Goal: Communication & Community: Share content

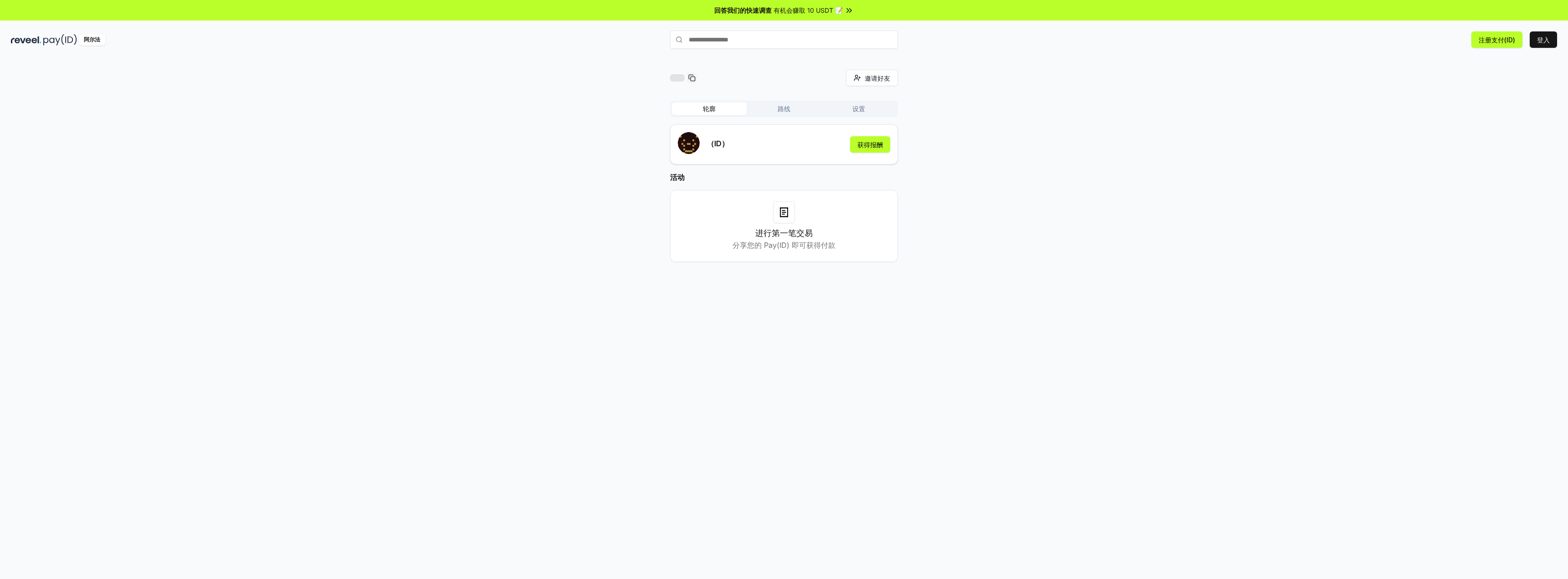
click at [779, 218] on div at bounding box center [784, 212] width 22 height 22
click at [753, 245] on font "分享您的 Pay(ID) 即可获得付款" at bounding box center [784, 245] width 103 height 9
click at [736, 41] on input "text" at bounding box center [784, 39] width 228 height 18
click at [863, 148] on font "获得报酬" at bounding box center [870, 144] width 25 height 8
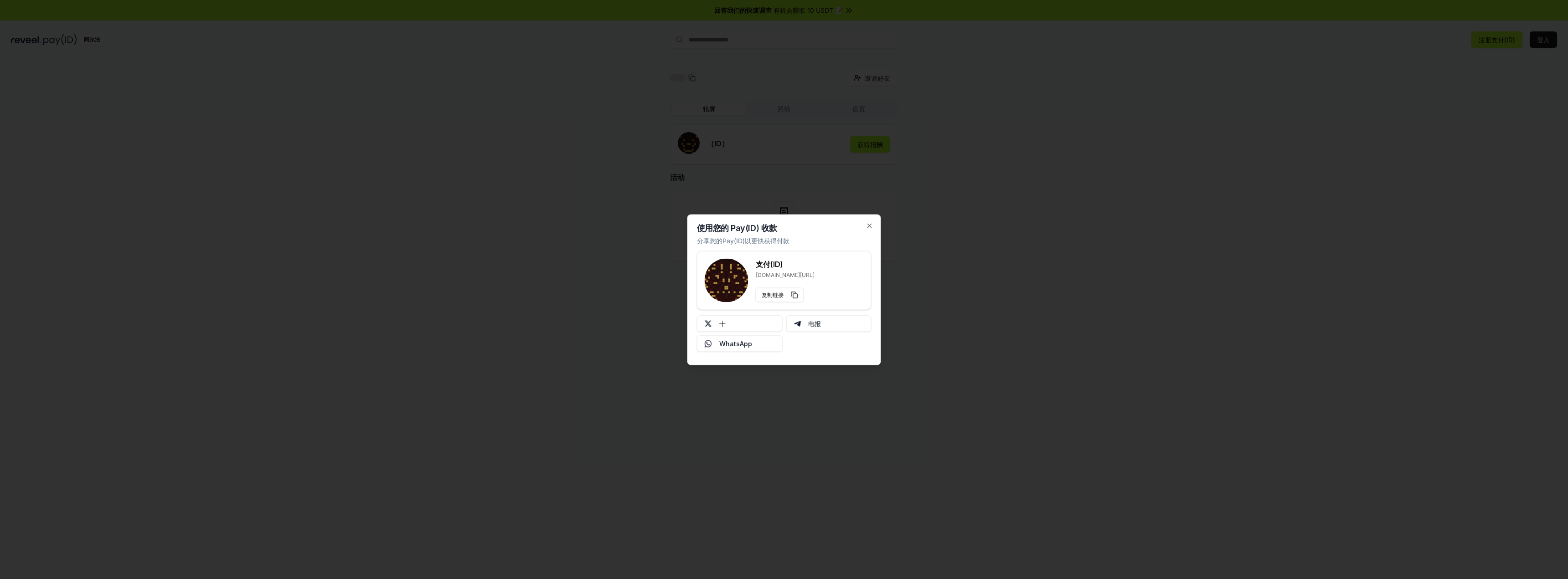
click at [985, 213] on div at bounding box center [784, 290] width 1568 height 579
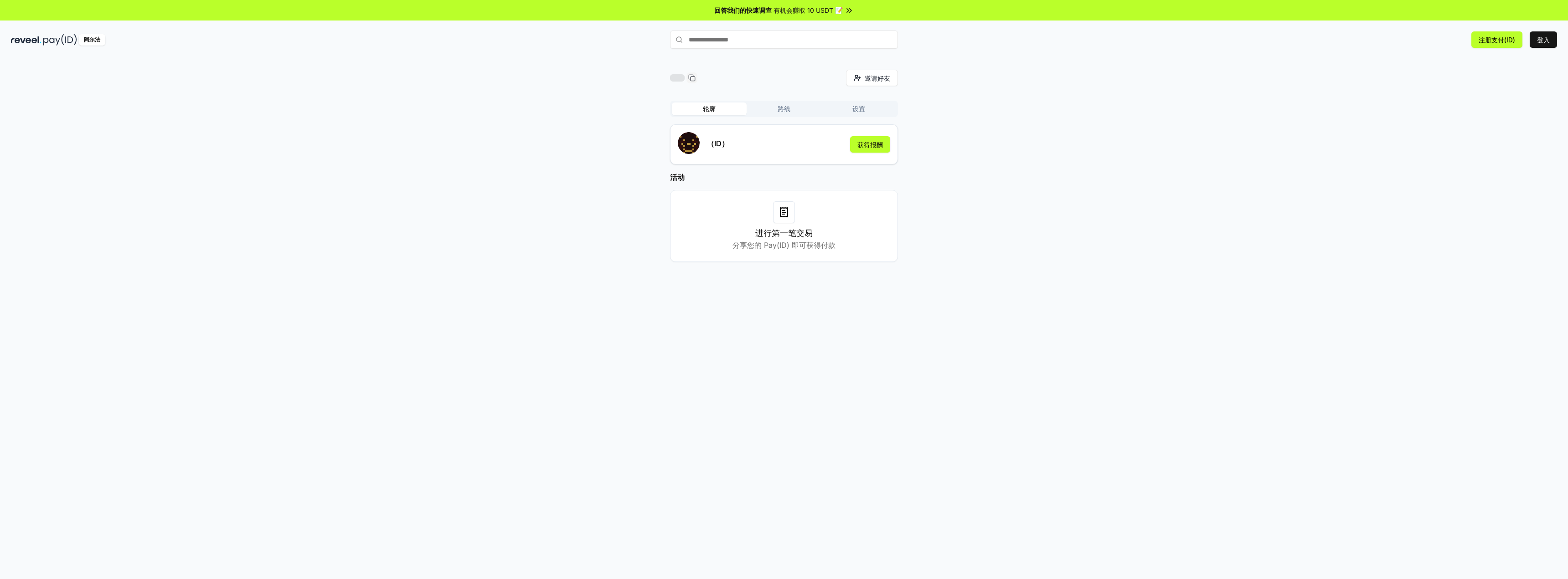
click at [766, 41] on input "text" at bounding box center [784, 39] width 228 height 18
click at [771, 107] on button "路线" at bounding box center [784, 108] width 75 height 13
click at [852, 107] on font "设置" at bounding box center [858, 108] width 13 height 8
click at [799, 108] on button "路线" at bounding box center [784, 108] width 75 height 13
click at [720, 103] on button "轮廓" at bounding box center [709, 108] width 75 height 13
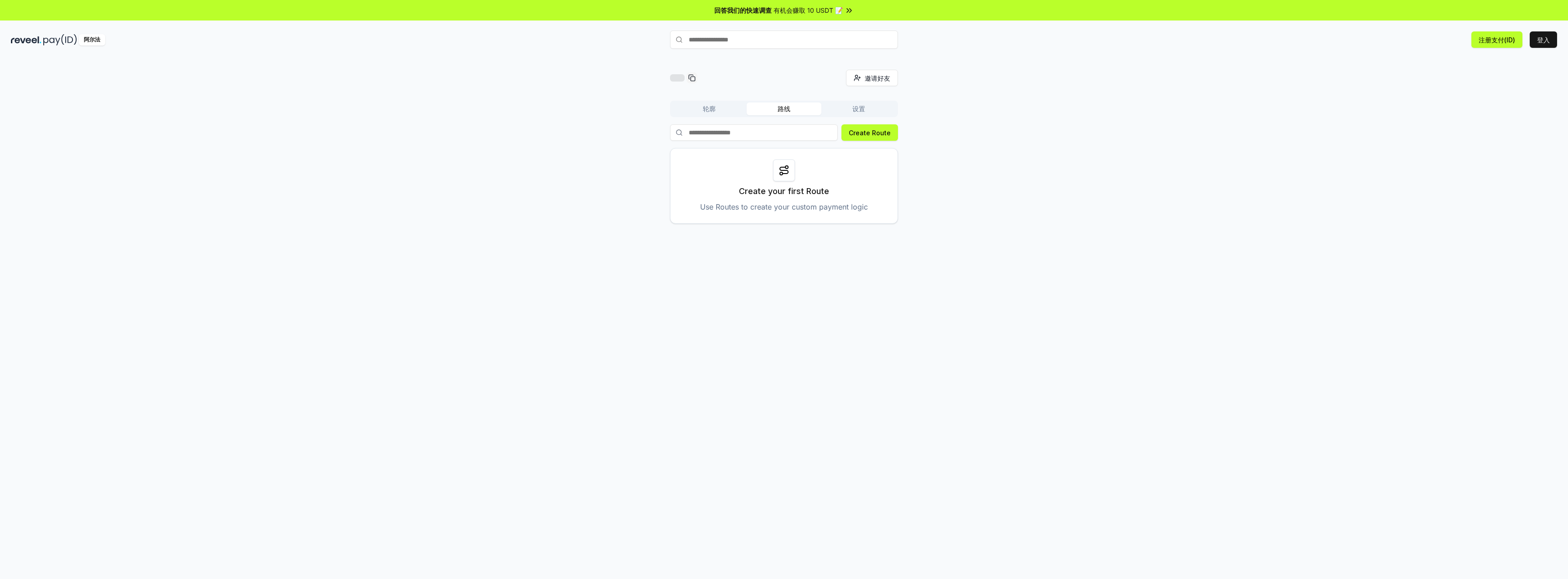
click at [779, 108] on font "路线" at bounding box center [784, 108] width 13 height 8
click at [827, 133] on input at bounding box center [762, 133] width 184 height 17
click at [777, 178] on div at bounding box center [784, 170] width 22 height 22
click at [690, 106] on button "轮廓" at bounding box center [709, 108] width 75 height 13
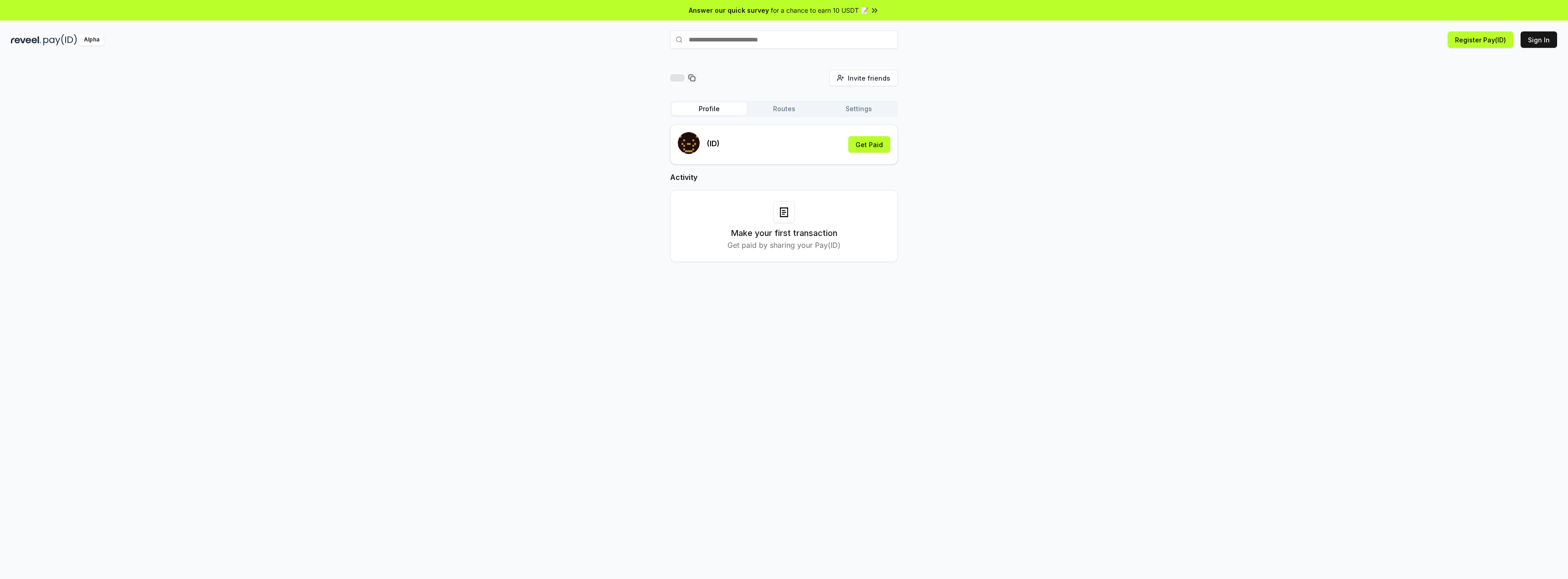
click at [677, 76] on div at bounding box center [677, 77] width 14 height 8
click at [689, 79] on icon at bounding box center [691, 77] width 8 height 8
click at [772, 149] on div "(ID) Get Paid" at bounding box center [784, 143] width 212 height 24
click at [866, 143] on button "Get Paid" at bounding box center [869, 144] width 42 height 17
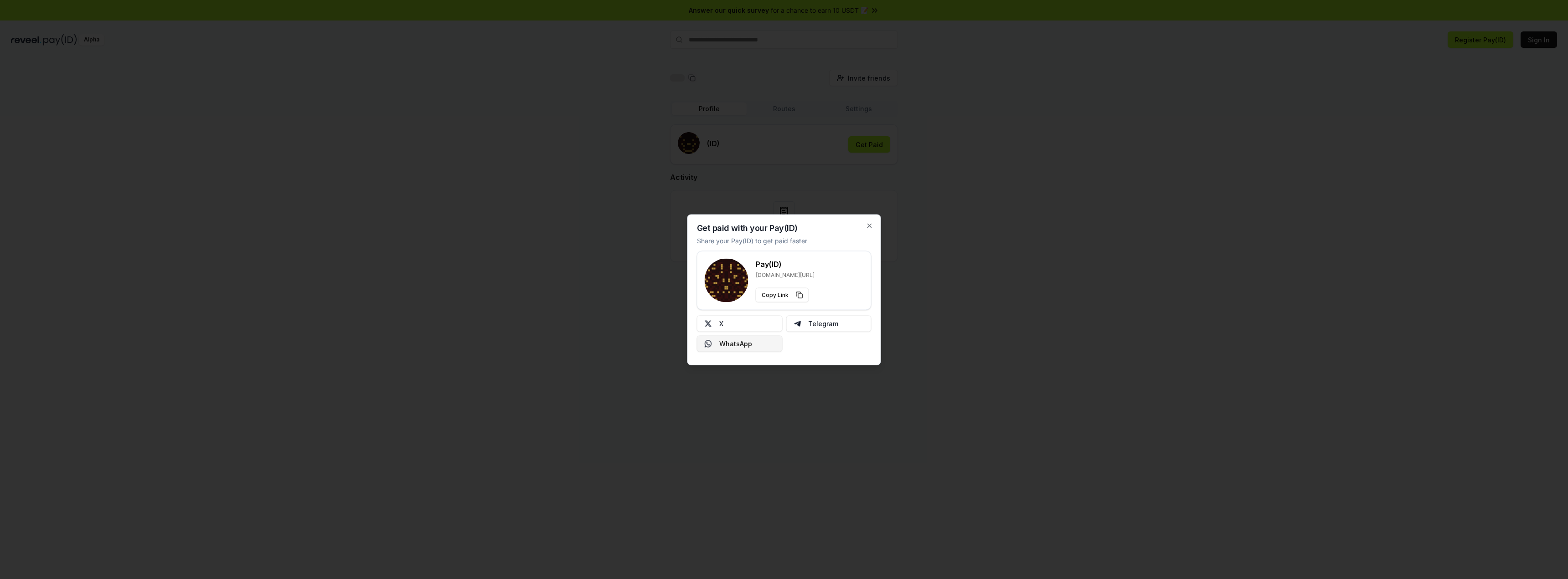
click at [754, 347] on button "WhatsApp" at bounding box center [740, 343] width 86 height 17
click at [980, 234] on div at bounding box center [784, 290] width 1568 height 579
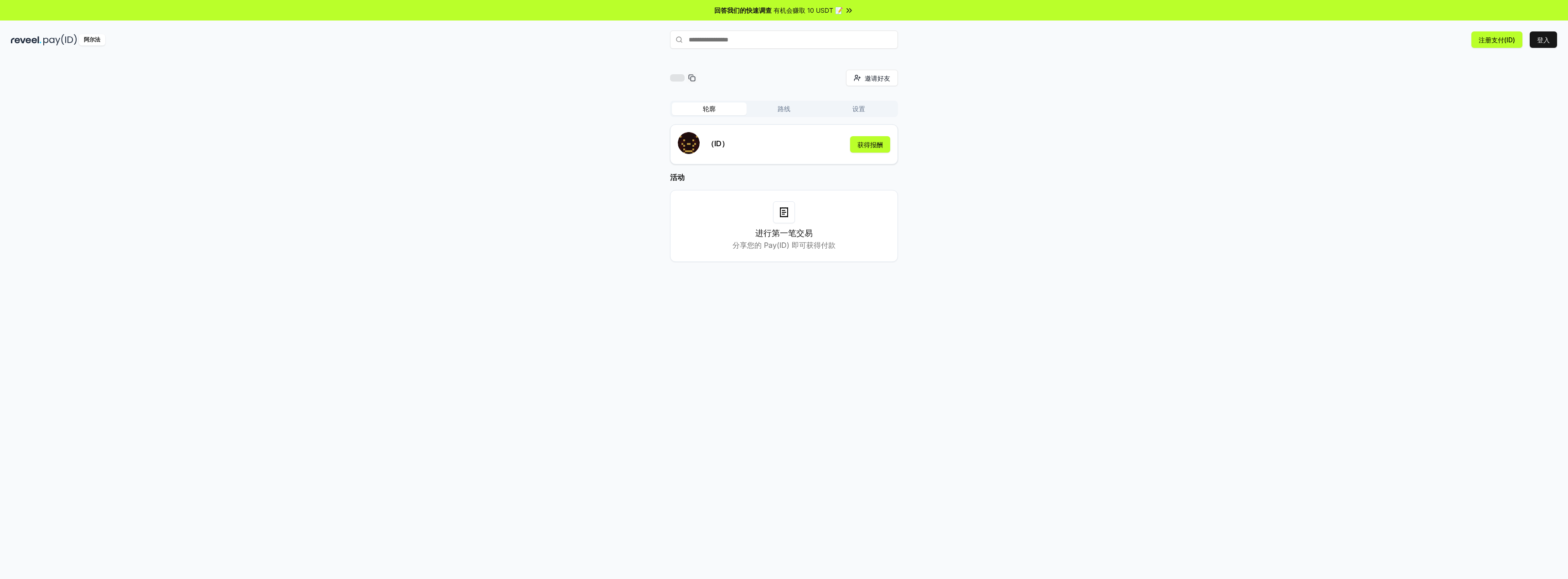
click at [803, 221] on div "进行第一笔交易 分享您的 Pay(ID) 即可获得付款" at bounding box center [784, 226] width 205 height 50
click at [787, 227] on h3 "进行第一笔交易" at bounding box center [784, 232] width 57 height 13
drag, startPoint x: 783, startPoint y: 247, endPoint x: 778, endPoint y: 247, distance: 5.0
click at [783, 248] on font "分享您的 Pay(ID) 即可获得付款" at bounding box center [784, 245] width 103 height 9
click at [747, 243] on font "分享您的 Pay(ID) 即可获得付款" at bounding box center [784, 245] width 103 height 9
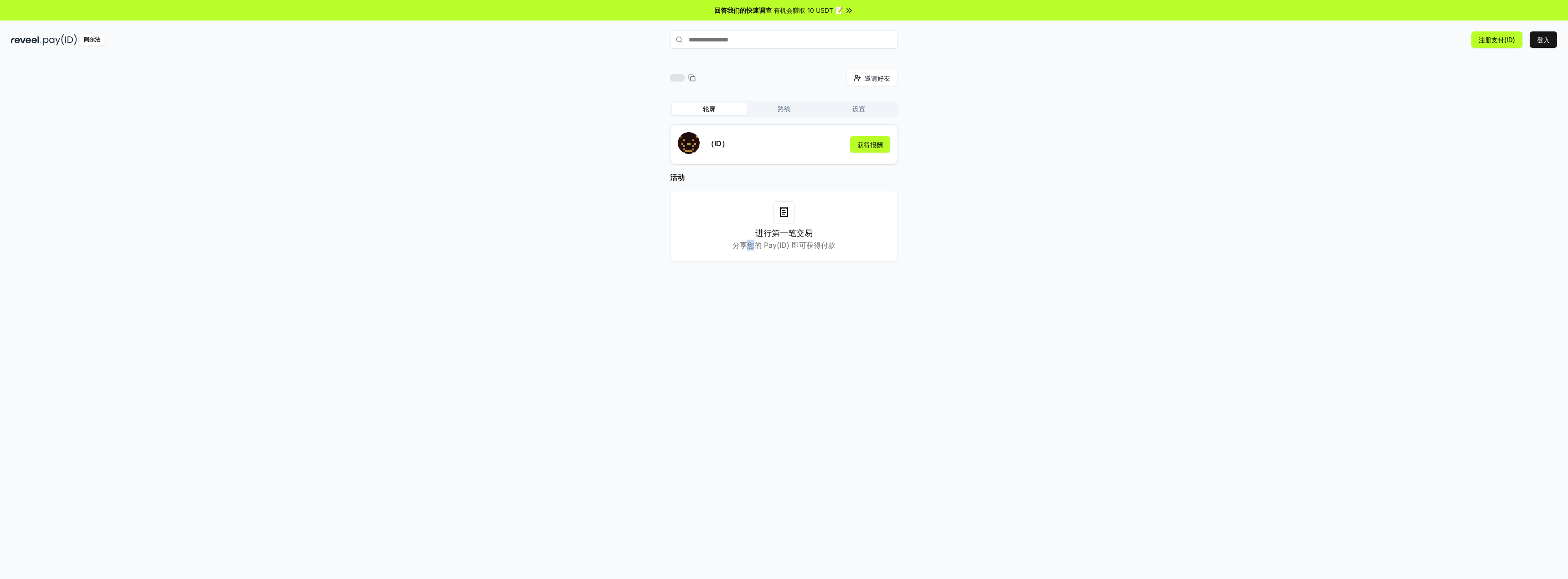
click at [747, 243] on font "分享您的 Pay(ID) 即可获得付款" at bounding box center [784, 245] width 103 height 9
click at [826, 238] on div "进行第一笔交易 分享您的 Pay(ID) 即可获得付款" at bounding box center [784, 238] width 103 height 23
click at [763, 34] on input "text" at bounding box center [784, 39] width 228 height 18
click at [780, 108] on font "路线" at bounding box center [784, 108] width 13 height 8
click at [848, 108] on button "设置" at bounding box center [858, 108] width 75 height 13
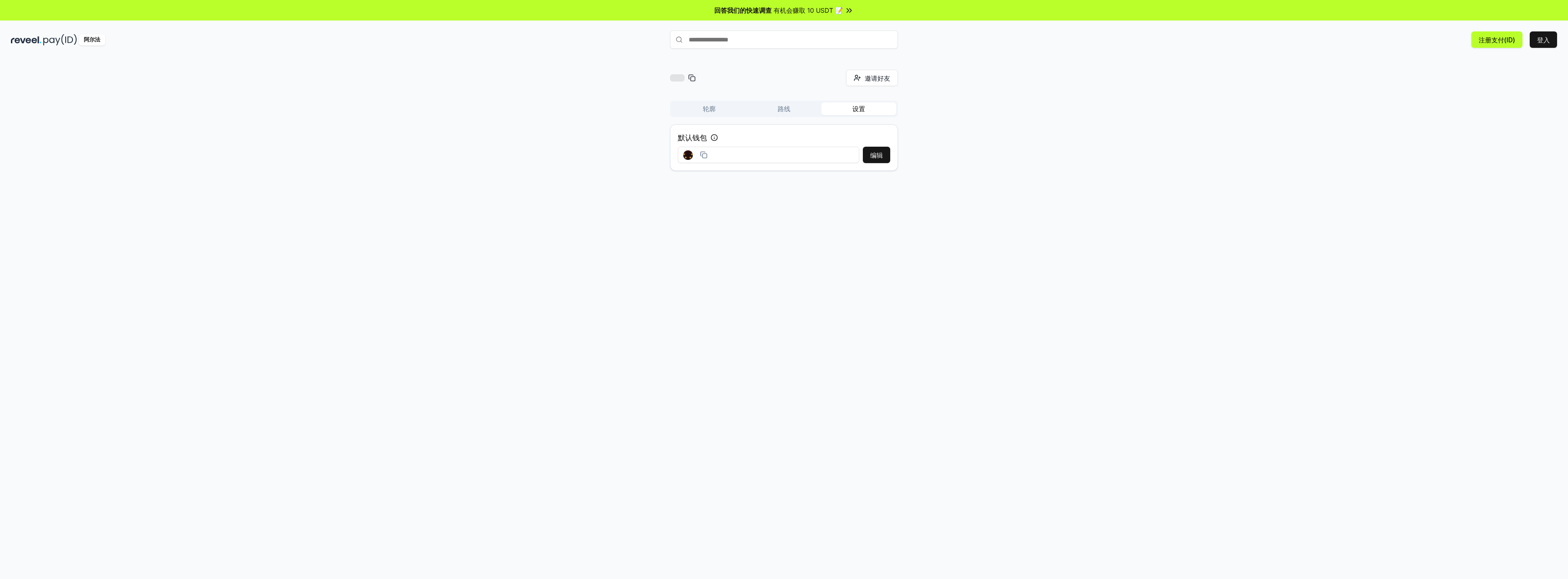
click at [723, 154] on input at bounding box center [768, 155] width 181 height 17
